Goal: Navigation & Orientation: Find specific page/section

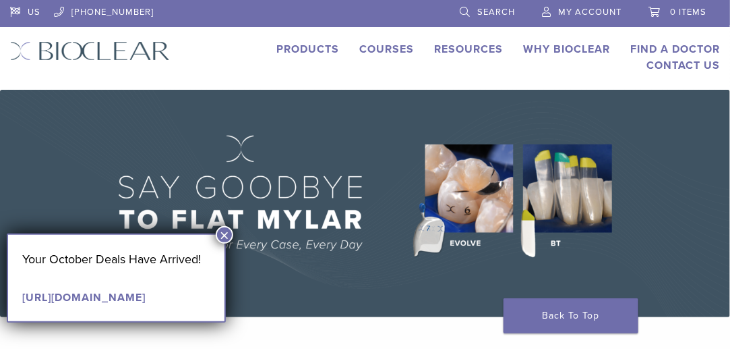
click at [302, 48] on link "Products" at bounding box center [307, 48] width 63 height 13
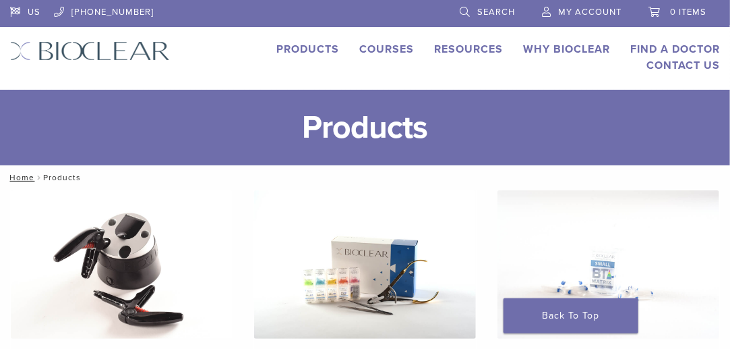
click at [546, 47] on link "Why Bioclear" at bounding box center [566, 48] width 87 height 13
